Goal: Task Accomplishment & Management: Use online tool/utility

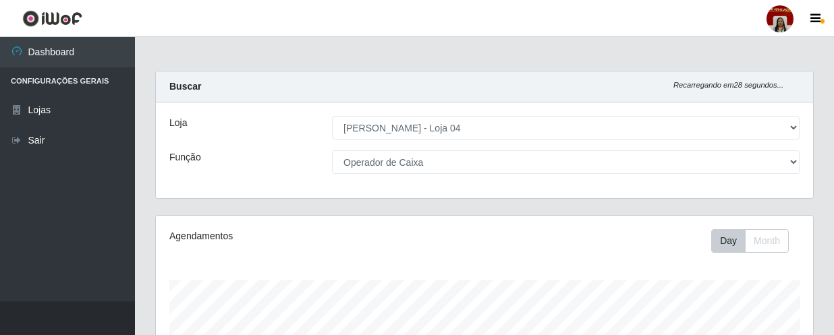
select select "251"
select select "22"
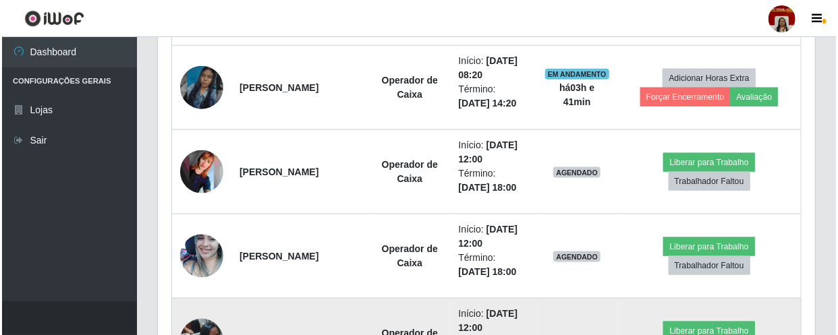
scroll to position [735, 0]
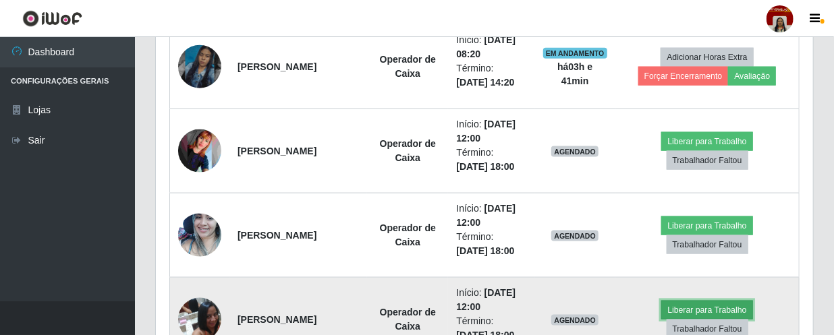
click at [713, 309] on button "Liberar para Trabalho" at bounding box center [706, 310] width 91 height 19
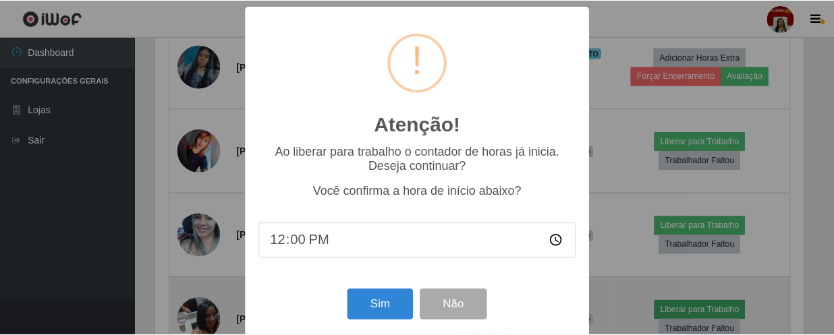
scroll to position [280, 651]
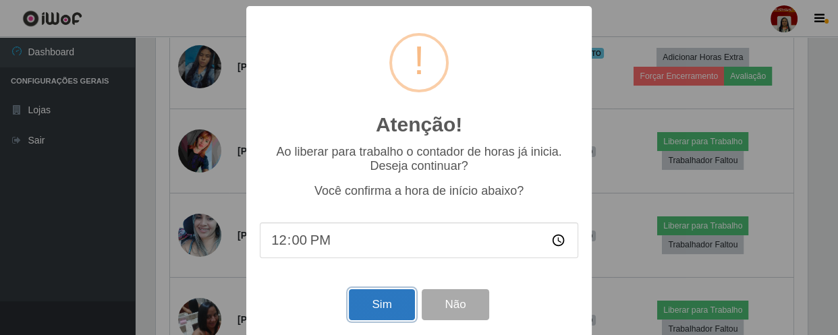
click at [386, 313] on button "Sim" at bounding box center [381, 305] width 65 height 32
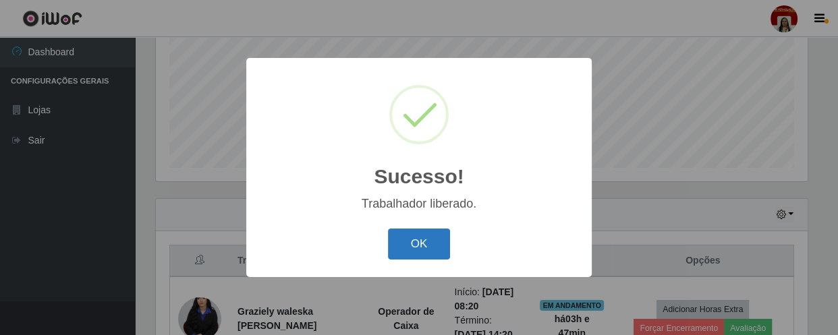
click at [398, 242] on button "OK" at bounding box center [419, 245] width 63 height 32
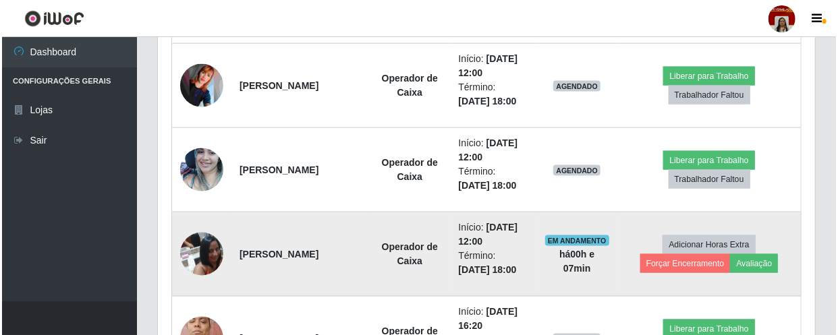
scroll to position [805, 0]
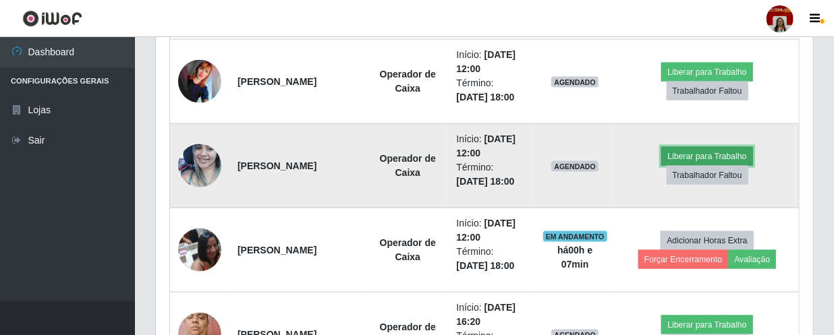
click at [694, 150] on button "Liberar para Trabalho" at bounding box center [706, 156] width 91 height 19
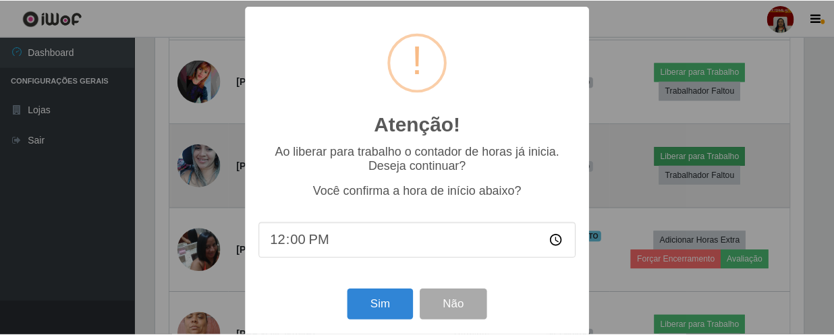
scroll to position [280, 651]
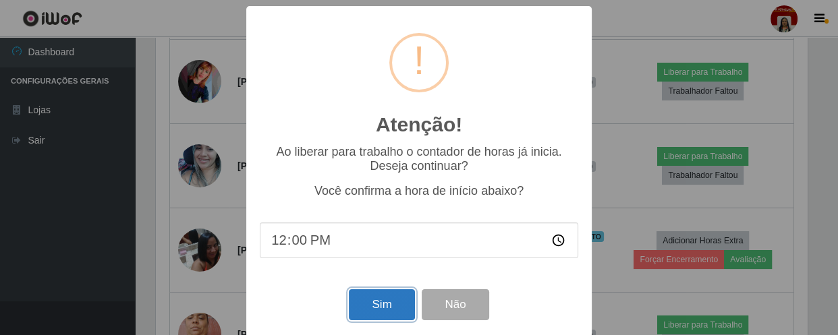
click at [371, 302] on button "Sim" at bounding box center [381, 305] width 65 height 32
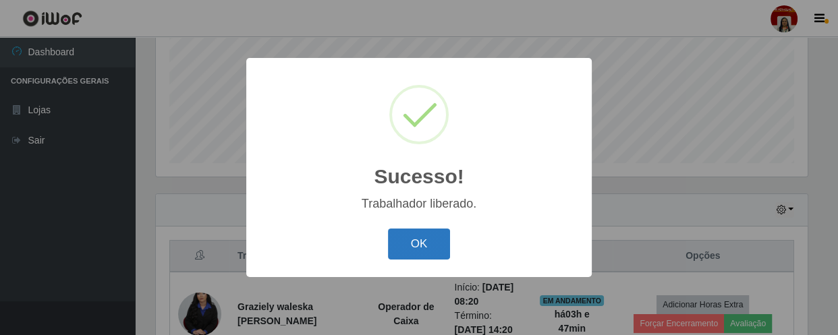
click at [424, 235] on button "OK" at bounding box center [419, 245] width 63 height 32
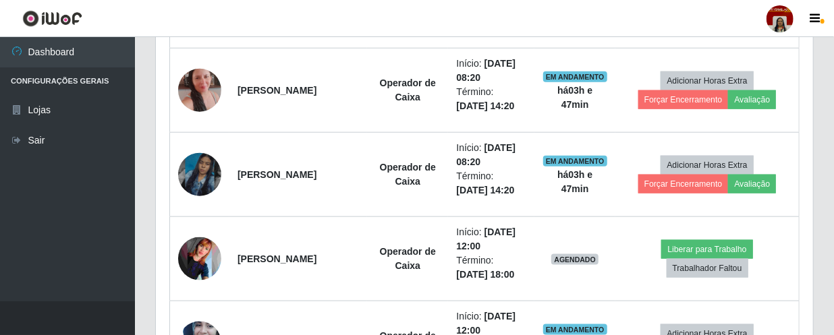
scroll to position [626, 0]
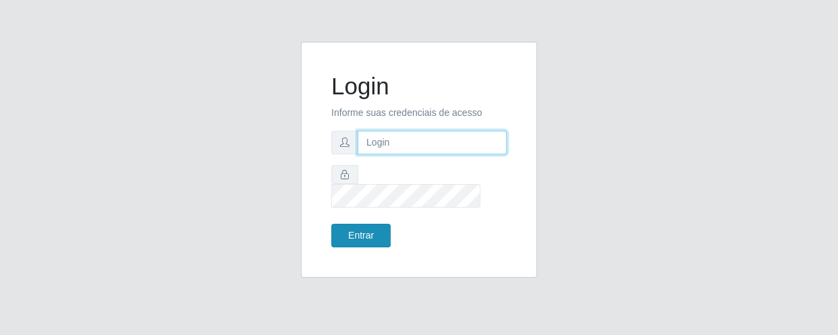
type input "[EMAIL_ADDRESS][DOMAIN_NAME]"
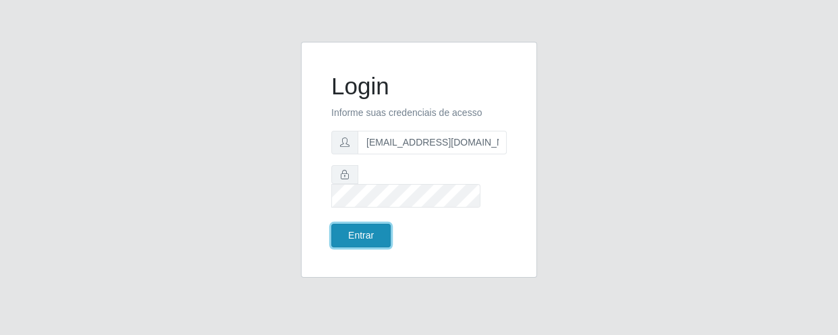
click at [378, 224] on button "Entrar" at bounding box center [360, 236] width 59 height 24
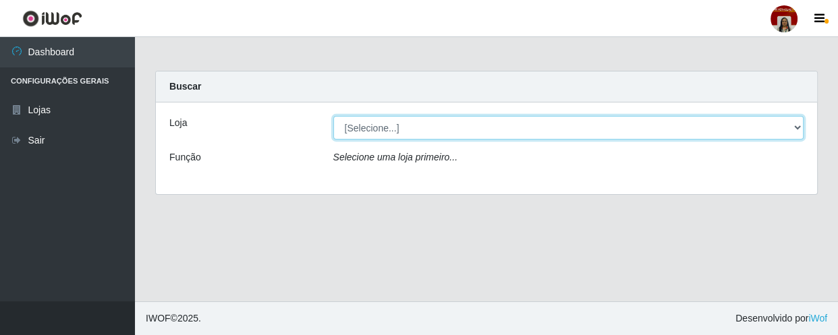
click at [787, 125] on select "[Selecione...] Mar Vermelho - Loja 04" at bounding box center [568, 128] width 471 height 24
select select "251"
click at [333, 116] on select "[Selecione...] Mar Vermelho - Loja 04" at bounding box center [568, 128] width 471 height 24
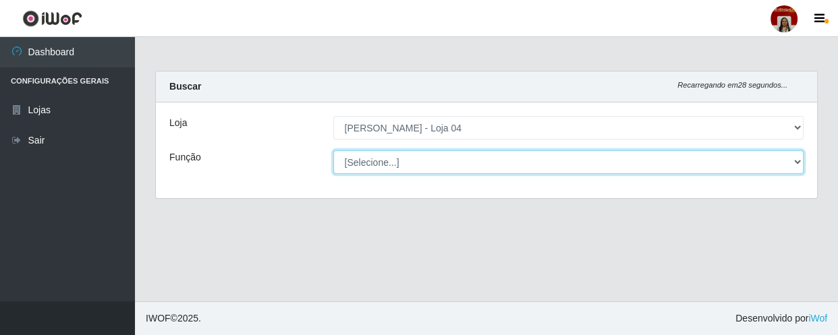
click at [788, 161] on select "[Selecione...] ASG ASG + ASG ++ Auxiliar de Depósito Auxiliar de Depósito + Aux…" at bounding box center [568, 162] width 471 height 24
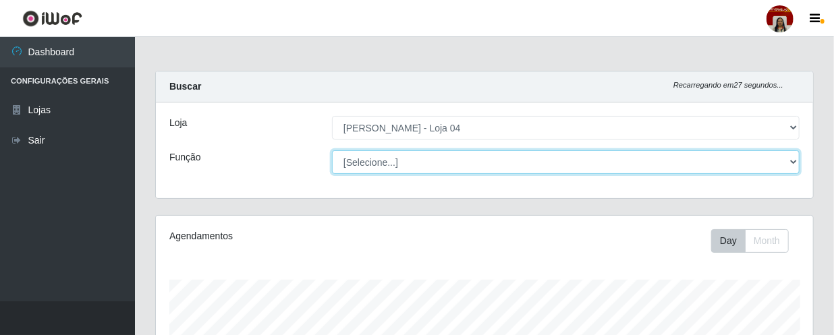
scroll to position [280, 657]
select select "22"
click at [332, 150] on select "[Selecione...] ASG ASG + ASG ++ Auxiliar de Depósito Auxiliar de Depósito + Aux…" at bounding box center [566, 162] width 468 height 24
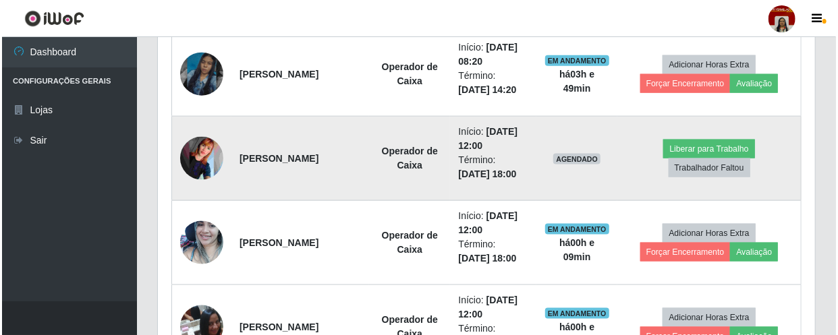
scroll to position [749, 0]
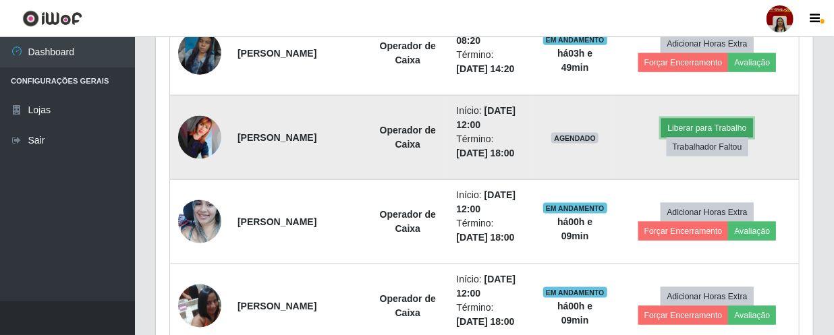
click at [731, 124] on button "Liberar para Trabalho" at bounding box center [706, 128] width 91 height 19
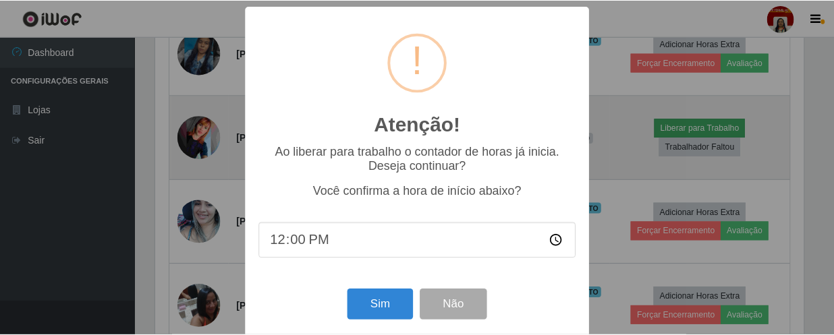
scroll to position [280, 651]
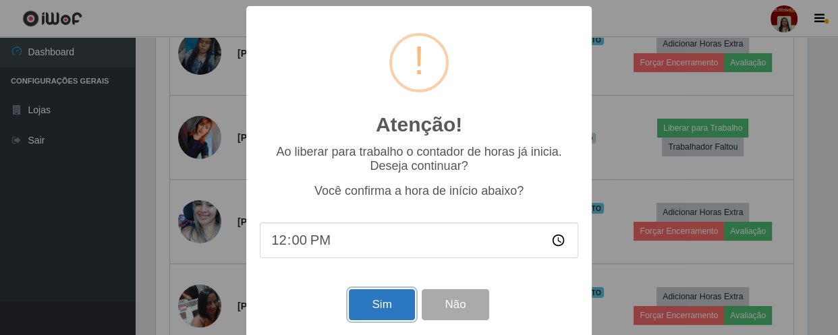
click at [395, 300] on button "Sim" at bounding box center [381, 305] width 65 height 32
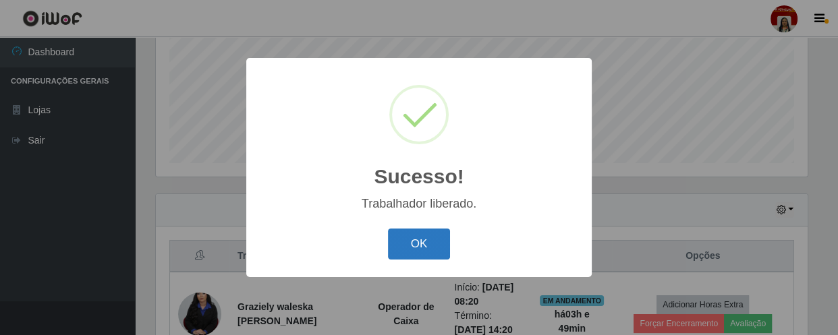
click at [418, 250] on button "OK" at bounding box center [419, 245] width 63 height 32
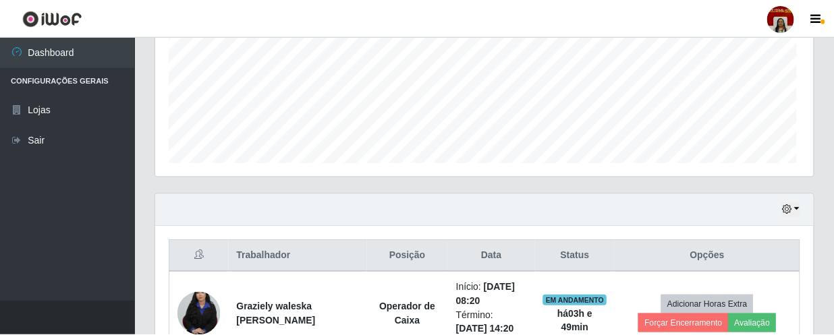
scroll to position [280, 657]
